Goal: Information Seeking & Learning: Learn about a topic

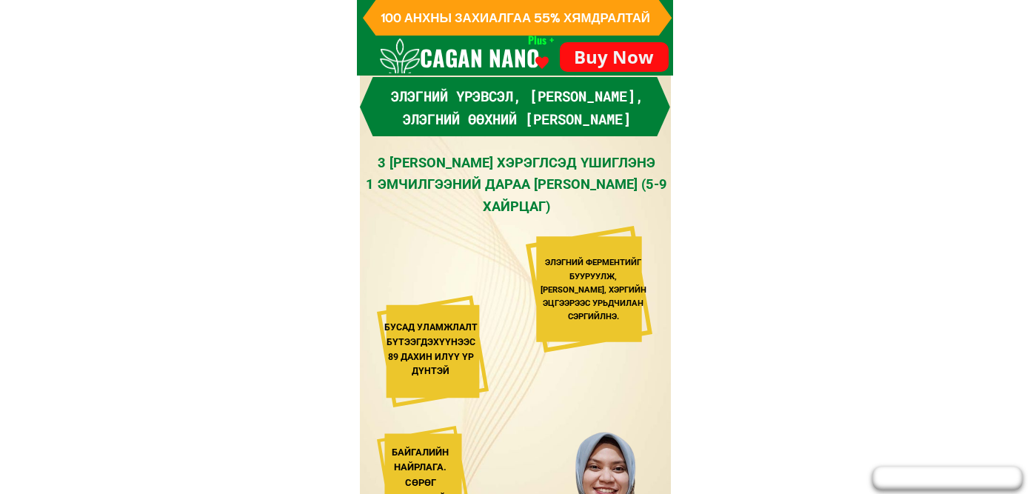
click at [426, 93] on h3 "Элэгний үрэвсэл, [PERSON_NAME], элэгний өөхний [PERSON_NAME]" at bounding box center [517, 107] width 302 height 45
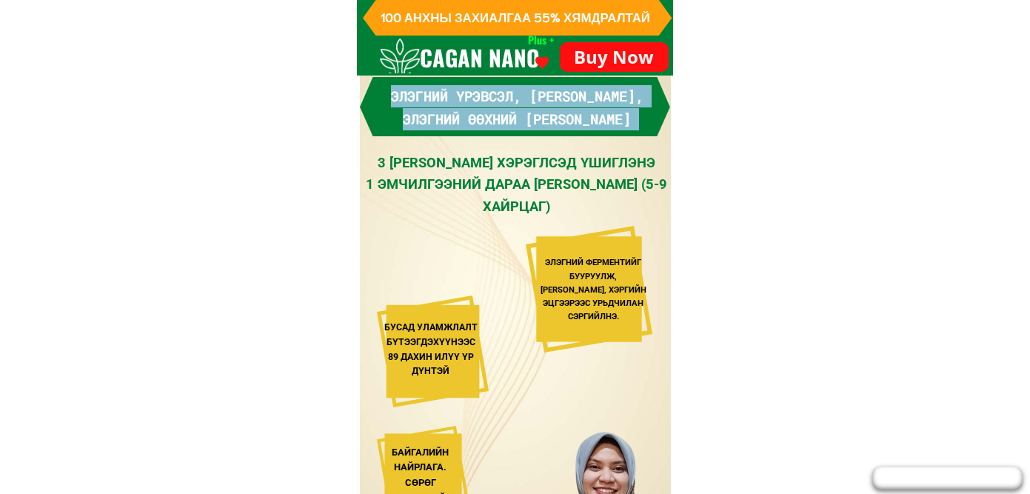
click at [426, 93] on h3 "Элэгний үрэвсэл, [PERSON_NAME], элэгний өөхний [PERSON_NAME]" at bounding box center [517, 107] width 302 height 45
copy div "Элэгний үрэвсэл, [PERSON_NAME], элэгний өөхний [PERSON_NAME]"
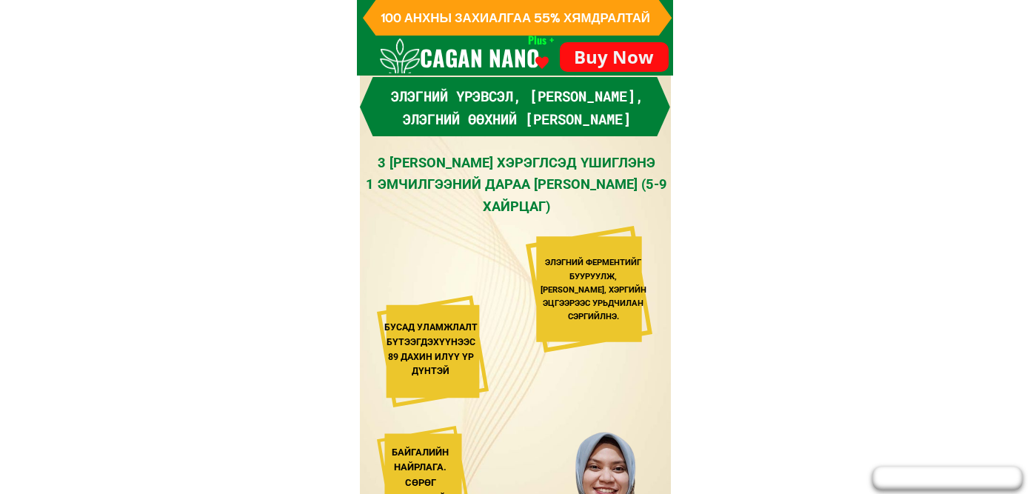
click at [533, 171] on div "3 [PERSON_NAME] [PERSON_NAME] 1 [PERSON_NAME] (5-9 ХАЙРЦАГ)" at bounding box center [517, 184] width 308 height 65
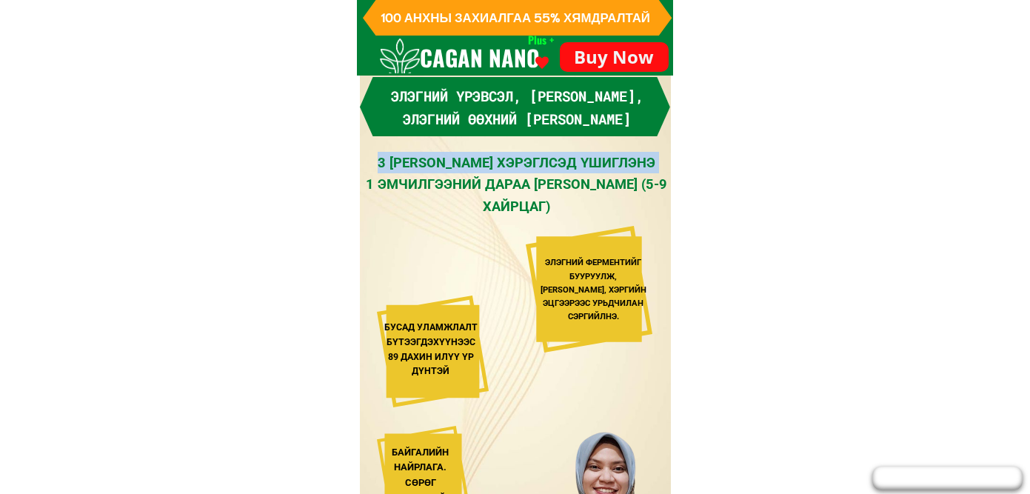
click at [533, 171] on div "3 [PERSON_NAME] [PERSON_NAME] 1 [PERSON_NAME] (5-9 ХАЙРЦАГ)" at bounding box center [517, 184] width 308 height 65
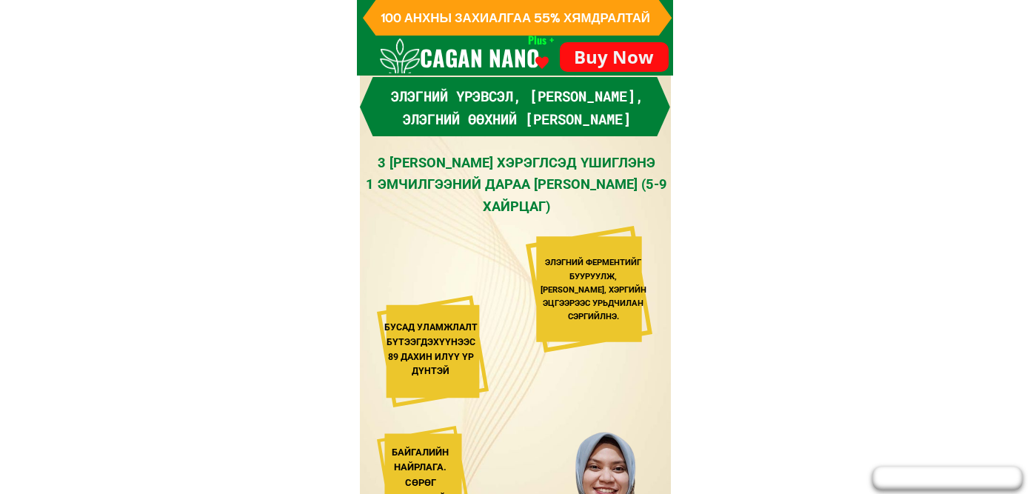
click at [466, 180] on div "3 [PERSON_NAME] [PERSON_NAME] 1 [PERSON_NAME] (5-9 ХАЙРЦАГ)" at bounding box center [517, 184] width 308 height 65
drag, startPoint x: 383, startPoint y: 166, endPoint x: 607, endPoint y: 215, distance: 229.0
click at [608, 216] on div "3 [PERSON_NAME] [PERSON_NAME] 1 [PERSON_NAME] (5-9 ХАЙРЦАГ)" at bounding box center [517, 184] width 308 height 65
click at [527, 192] on div "3 [PERSON_NAME] [PERSON_NAME] 1 [PERSON_NAME] (5-9 ХАЙРЦАГ)" at bounding box center [517, 184] width 308 height 65
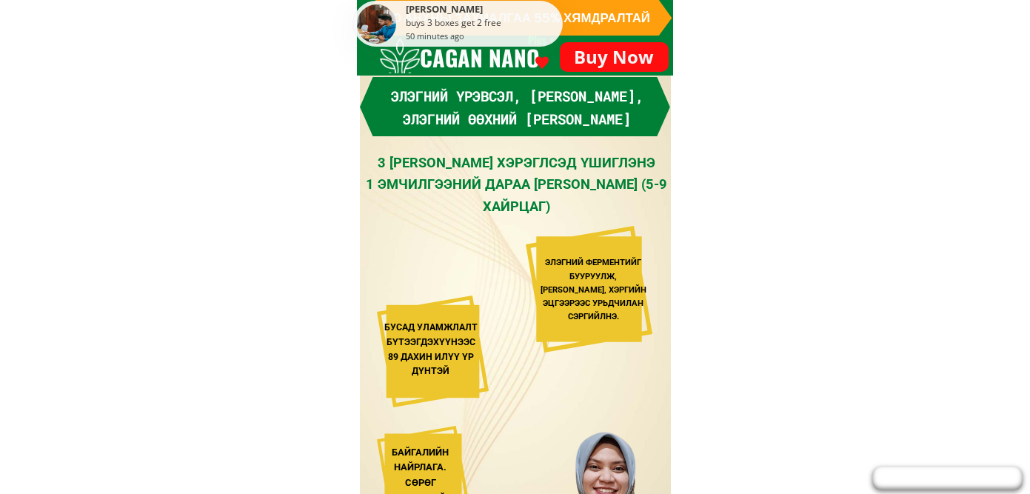
drag, startPoint x: 380, startPoint y: 159, endPoint x: 617, endPoint y: 201, distance: 240.8
click at [617, 201] on div "3 [PERSON_NAME] [PERSON_NAME] 1 [PERSON_NAME] (5-9 ХАЙРЦАГ)" at bounding box center [517, 184] width 308 height 65
copy div "3 [PERSON_NAME] [PERSON_NAME] 1 [PERSON_NAME] (5-9 ХАЙРЦАГ)"
click at [553, 165] on div "3 [PERSON_NAME] [PERSON_NAME] 1 [PERSON_NAME] (5-9 ХАЙРЦАГ)" at bounding box center [517, 184] width 308 height 65
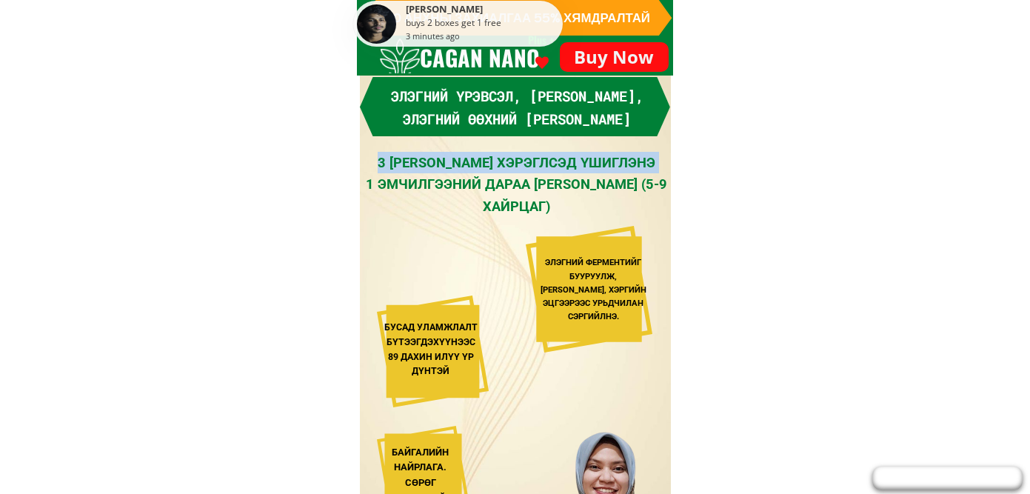
click at [553, 165] on div "3 [PERSON_NAME] [PERSON_NAME] 1 [PERSON_NAME] (5-9 ХАЙРЦАГ)" at bounding box center [517, 184] width 308 height 65
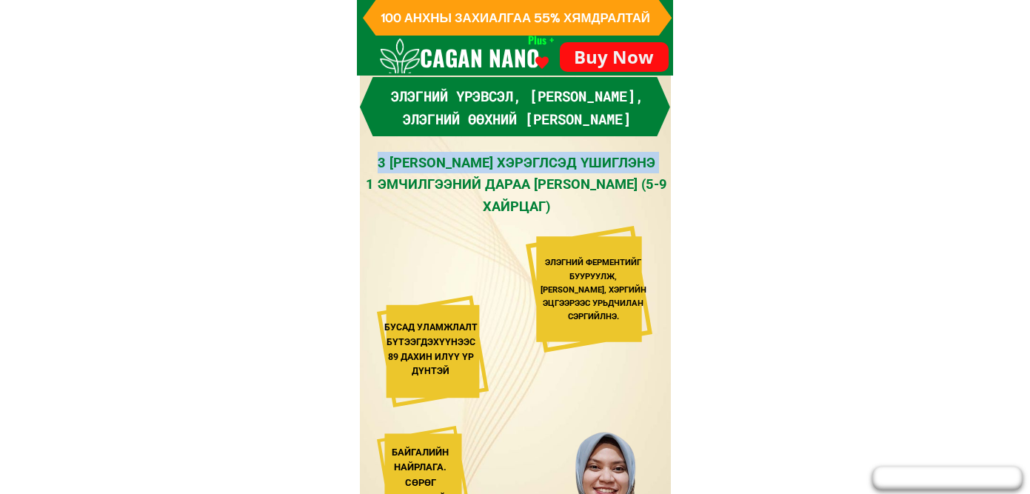
click at [484, 167] on div "3 [PERSON_NAME] [PERSON_NAME] 1 [PERSON_NAME] (5-9 ХАЙРЦАГ)" at bounding box center [517, 184] width 308 height 65
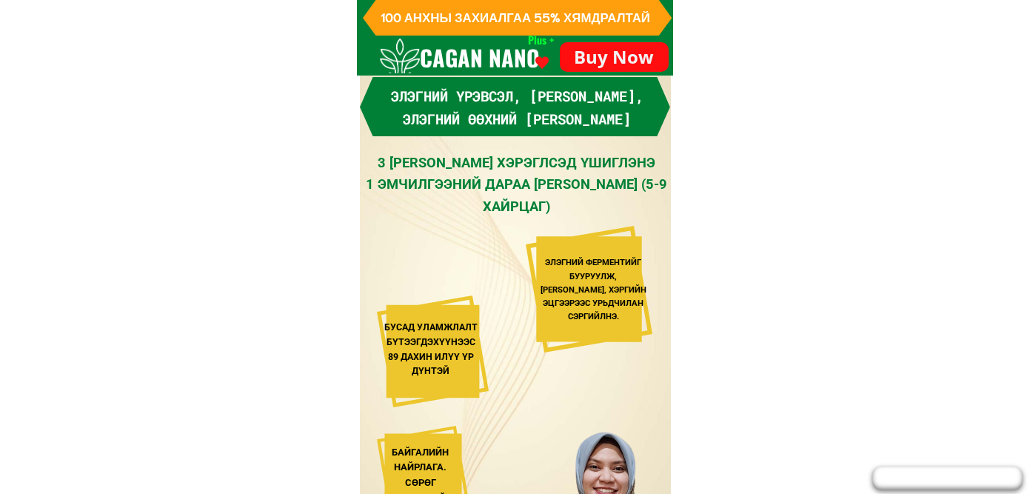
drag, startPoint x: 378, startPoint y: 156, endPoint x: 604, endPoint y: 200, distance: 230.1
click at [604, 200] on div "3 [PERSON_NAME] [PERSON_NAME] 1 [PERSON_NAME] (5-9 ХАЙРЦАГ)" at bounding box center [517, 184] width 308 height 65
copy div "3 [PERSON_NAME] [PERSON_NAME] 1 [PERSON_NAME] (5-9 ХАЙРЦАГ)"
